Goal: Task Accomplishment & Management: Use online tool/utility

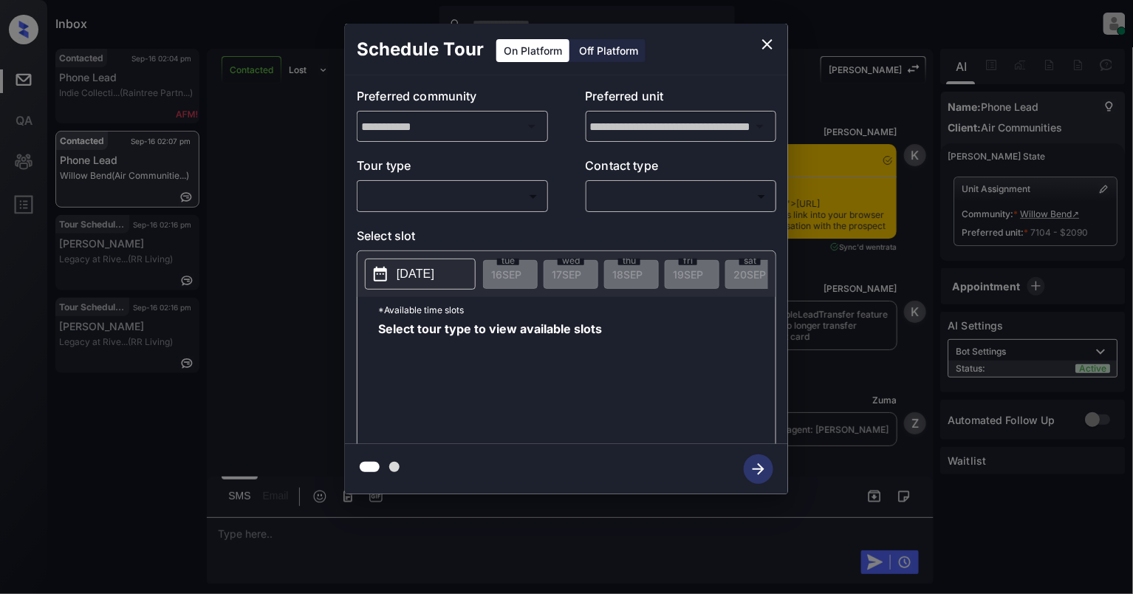
scroll to position [1989, 0]
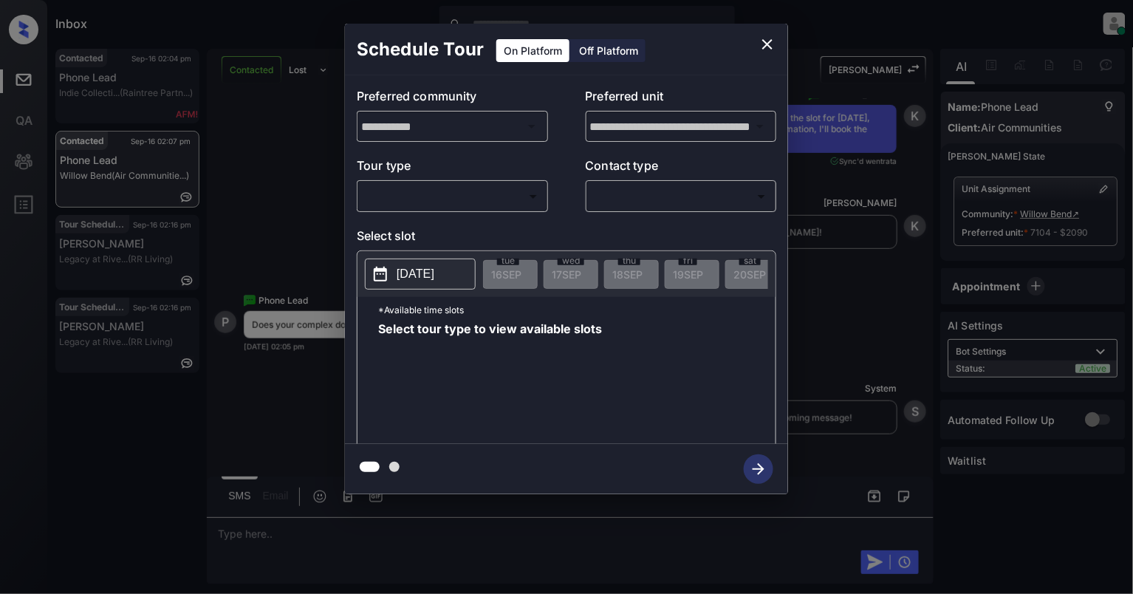
click at [447, 202] on body "Inbox [PERSON_NAME] Online Set yourself offline Set yourself on break Profile S…" at bounding box center [566, 297] width 1133 height 594
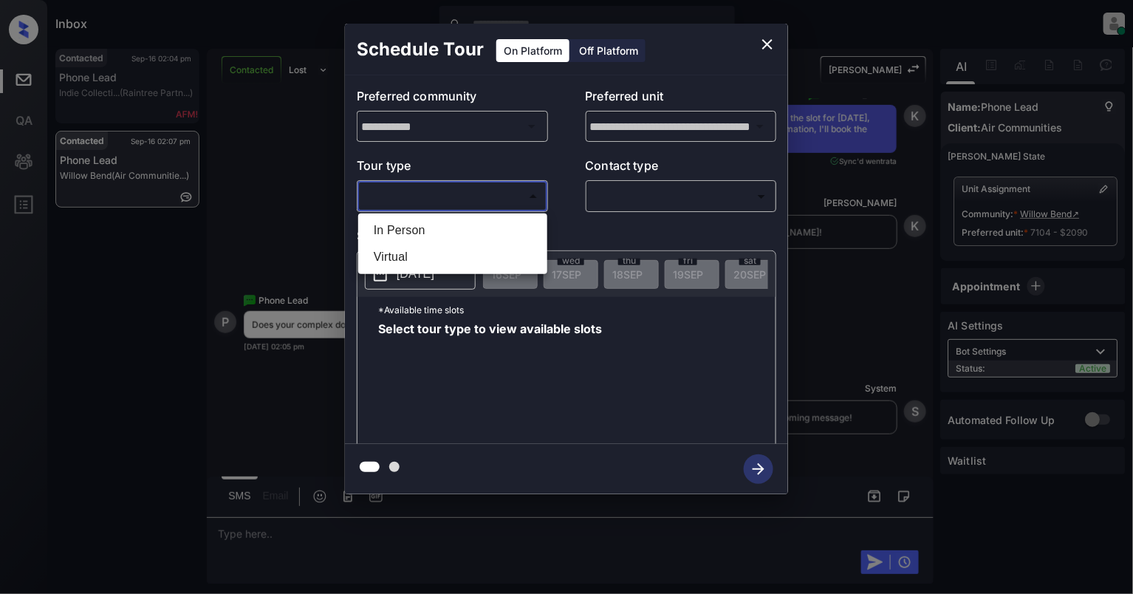
click at [771, 40] on div at bounding box center [566, 297] width 1133 height 594
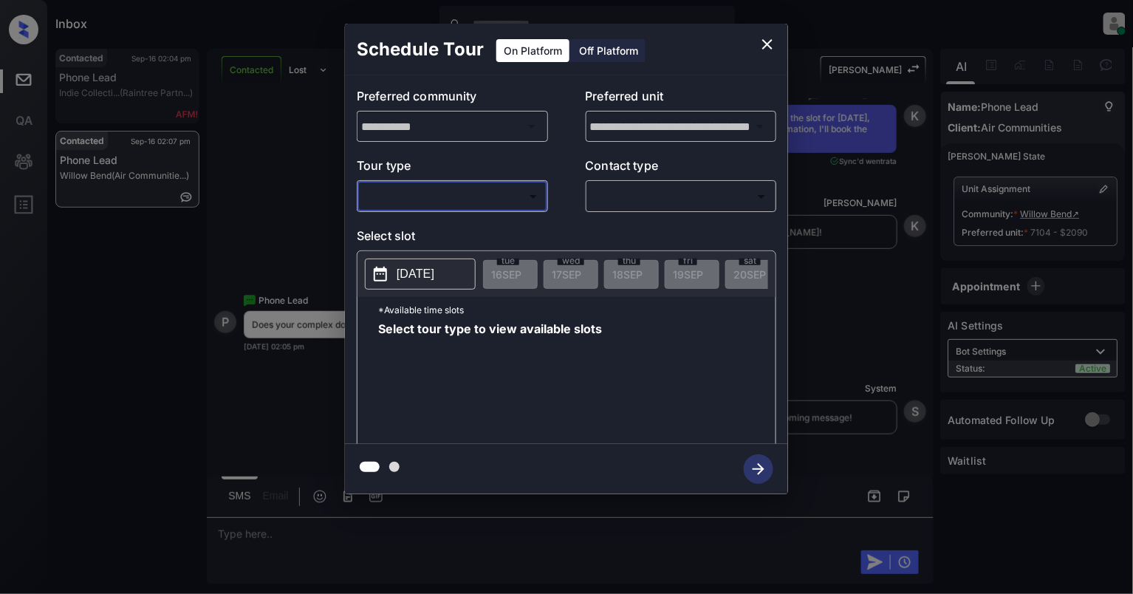
click at [771, 40] on icon "close" at bounding box center [767, 44] width 10 height 10
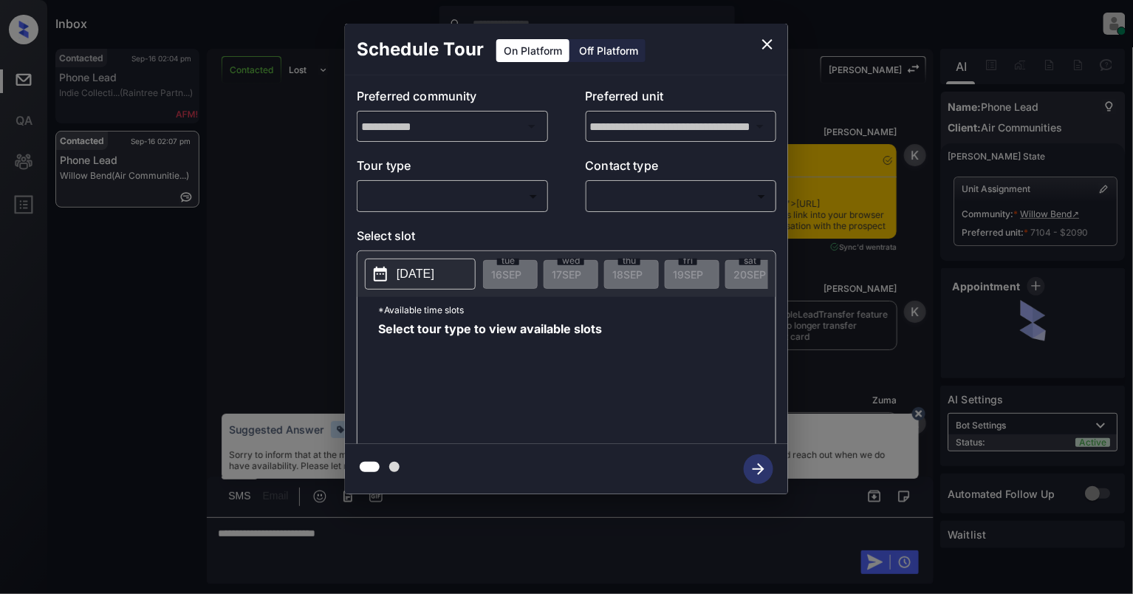
scroll to position [3073, 0]
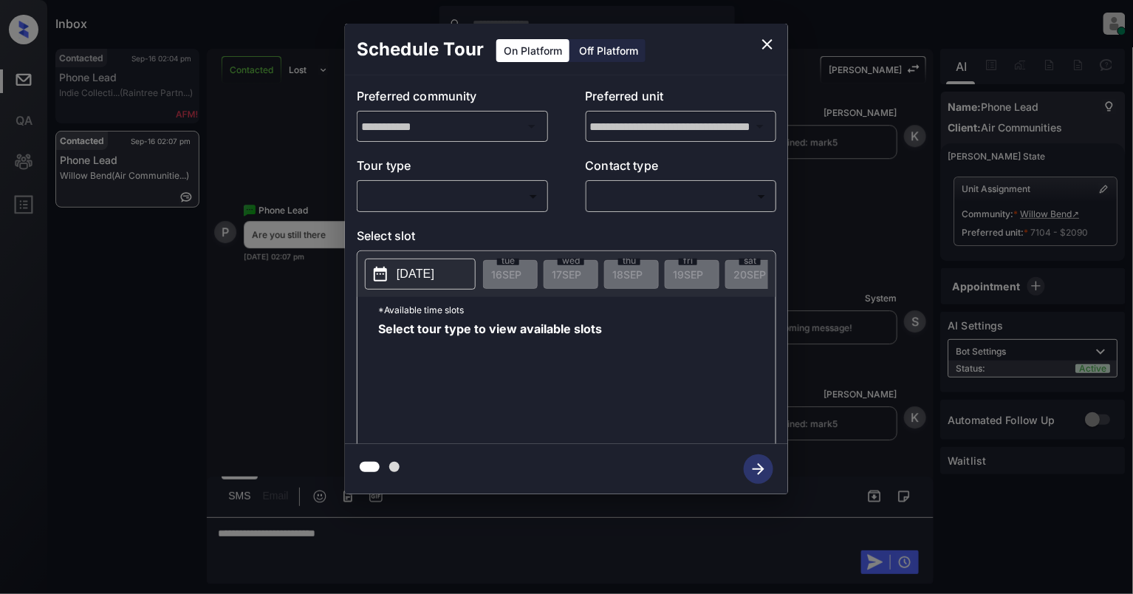
click at [421, 192] on body "Inbox Cynthia Montañez Online Set yourself offline Set yourself on break Profil…" at bounding box center [566, 297] width 1133 height 594
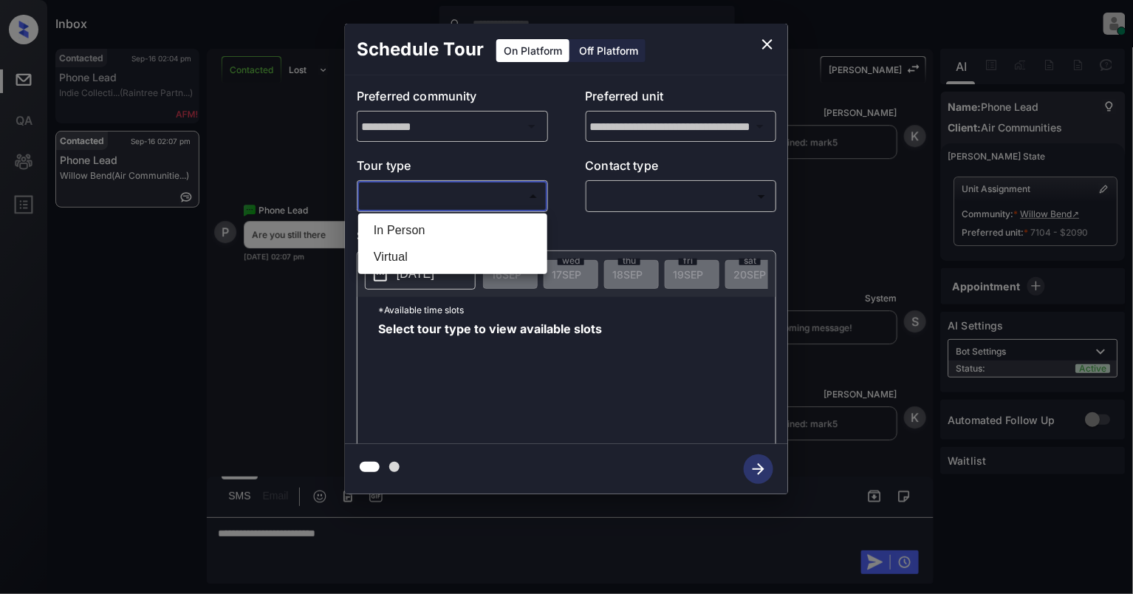
click at [405, 255] on li "Virtual" at bounding box center [453, 257] width 182 height 27
type input "*******"
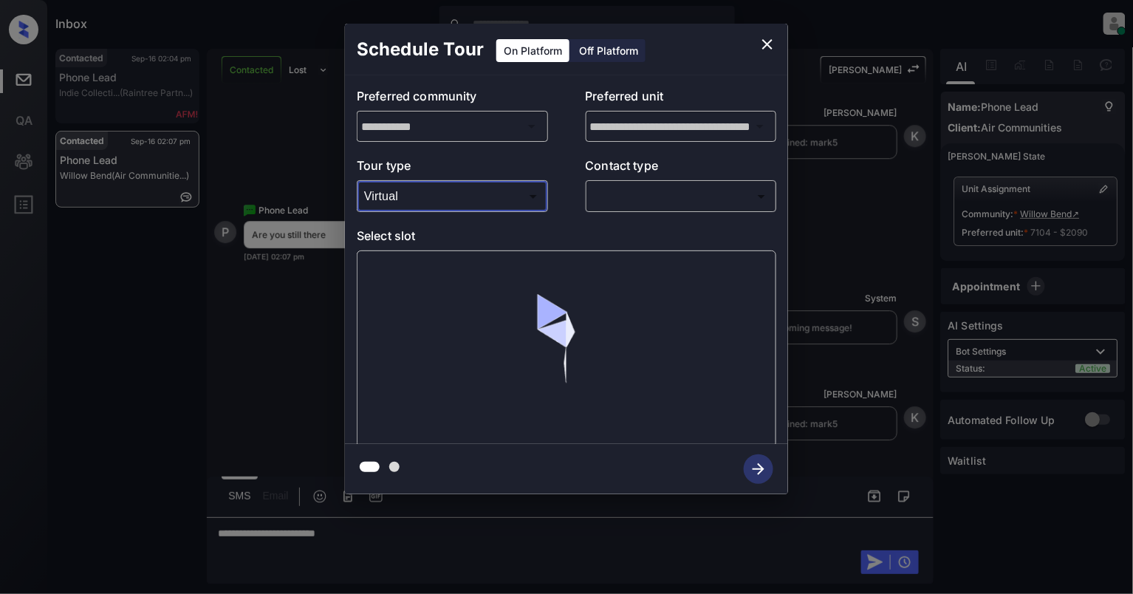
click at [616, 207] on body "Inbox Cynthia Montañez Online Set yourself offline Set yourself on break Profil…" at bounding box center [566, 297] width 1133 height 594
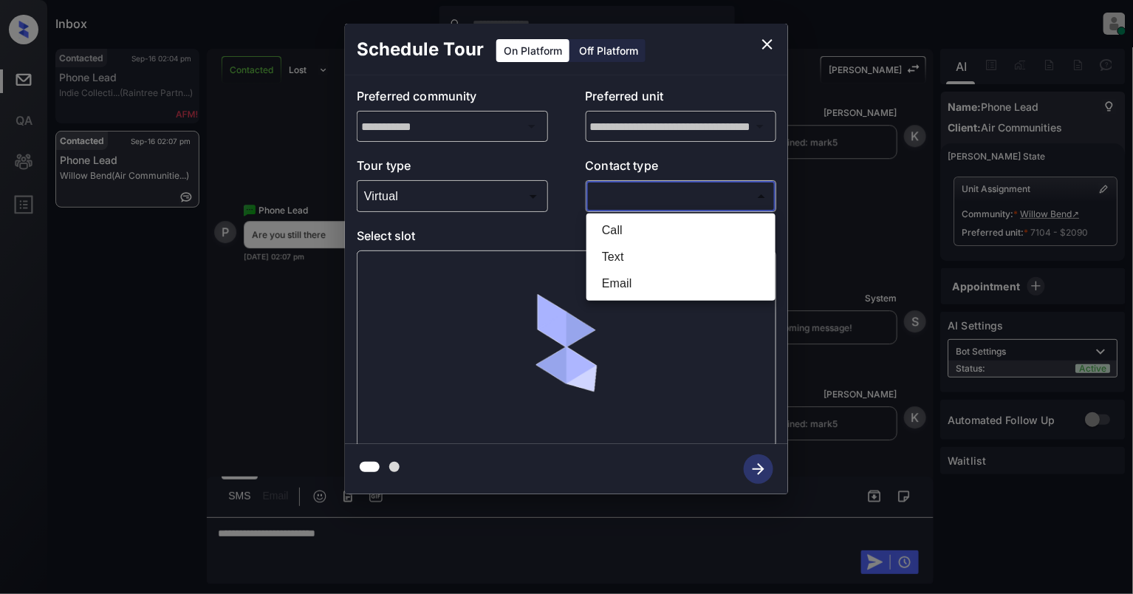
click at [600, 253] on li "Text" at bounding box center [681, 257] width 182 height 27
type input "****"
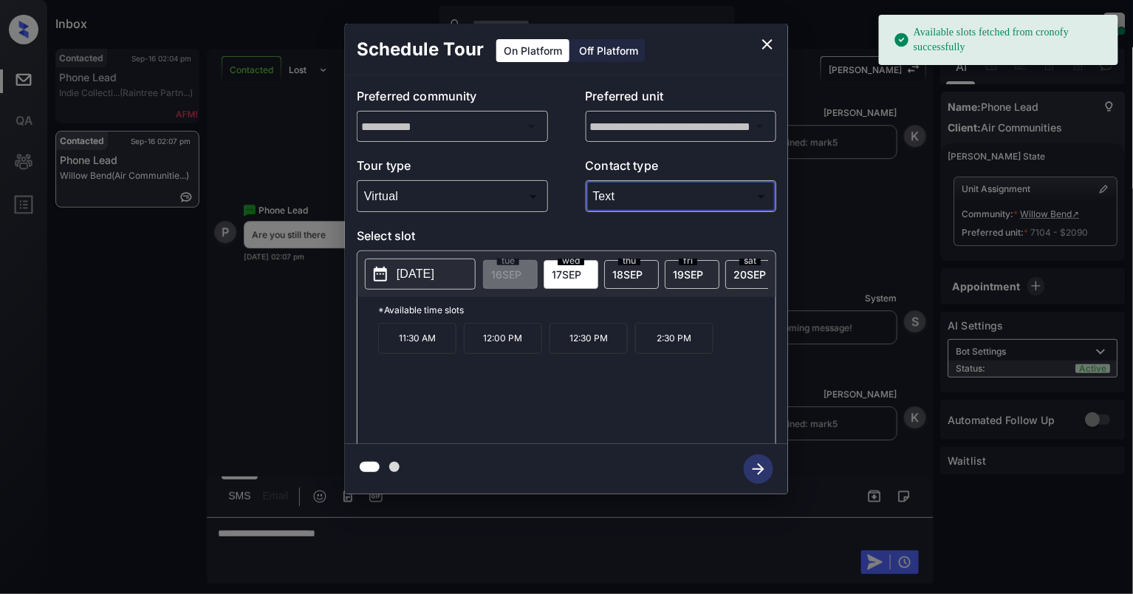
click at [434, 282] on p "2025-09-17" at bounding box center [416, 274] width 38 height 18
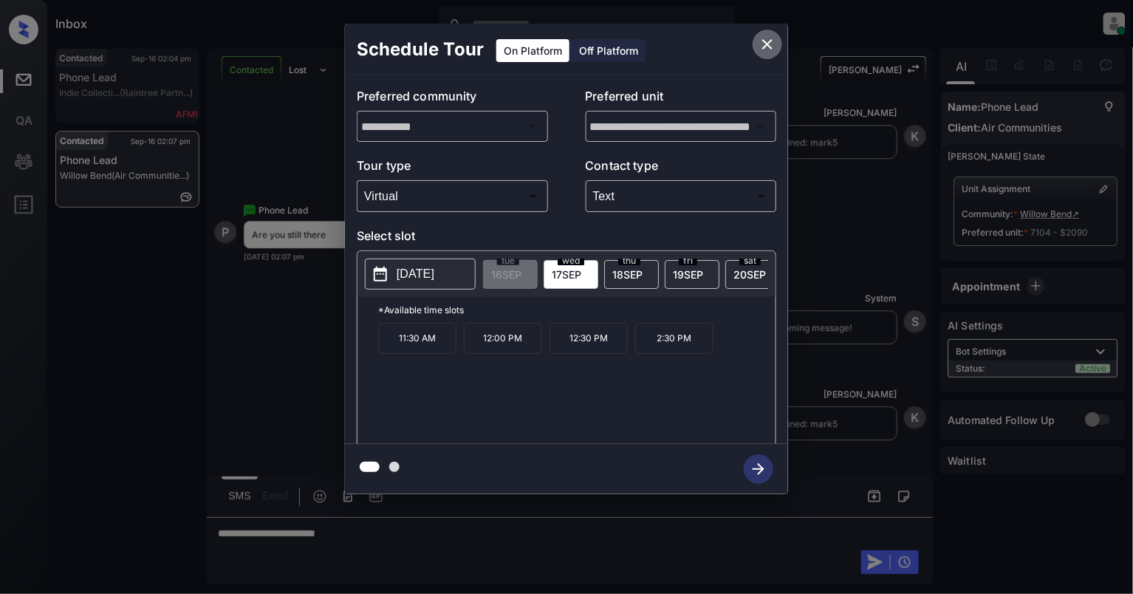
click at [769, 43] on icon "close" at bounding box center [767, 44] width 18 height 18
